Goal: Browse casually

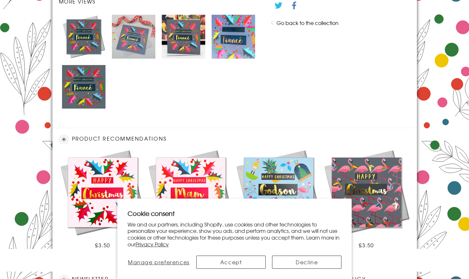
scroll to position [432, 0]
